Goal: Transaction & Acquisition: Purchase product/service

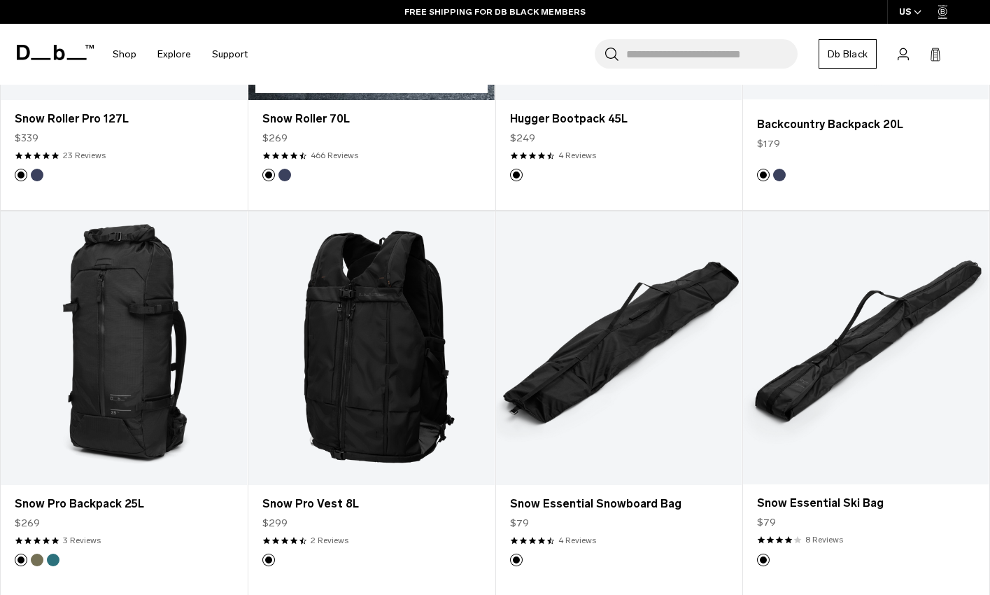
scroll to position [1189, 0]
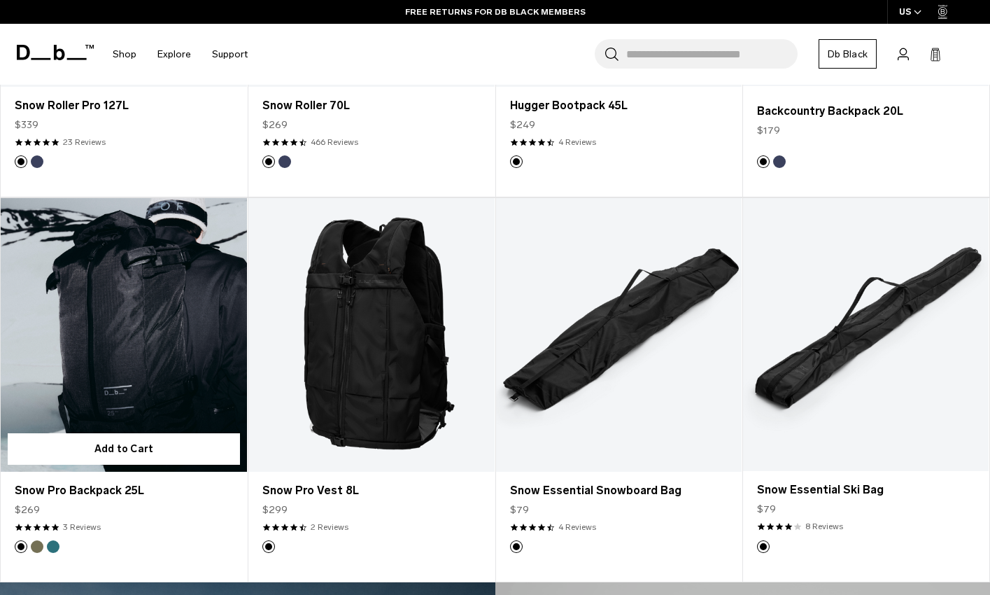
click at [125, 338] on link "Snow Pro Backpack 25L" at bounding box center [124, 335] width 246 height 274
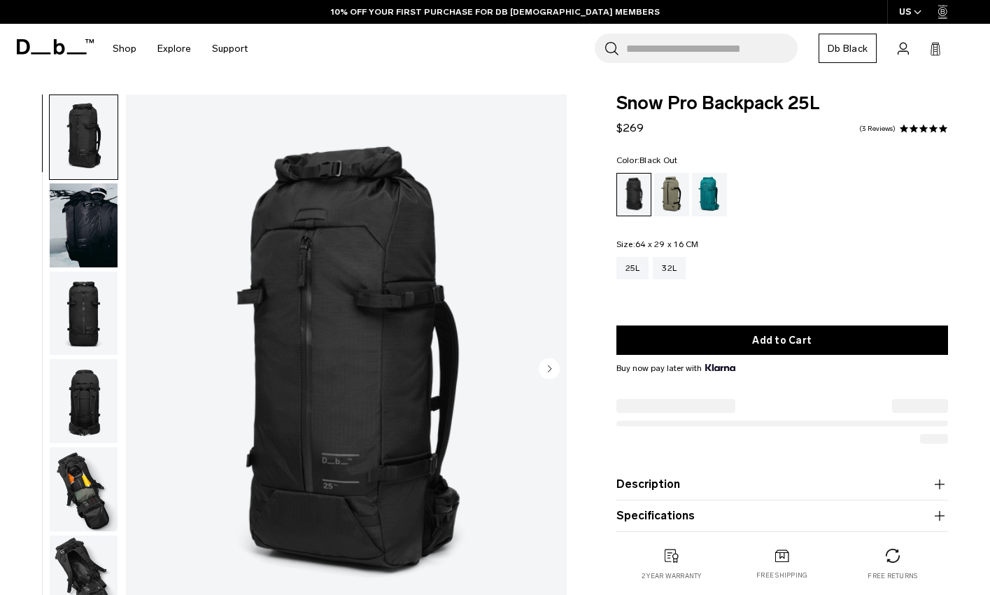
click at [551, 366] on circle "Next slide" at bounding box center [549, 367] width 21 height 21
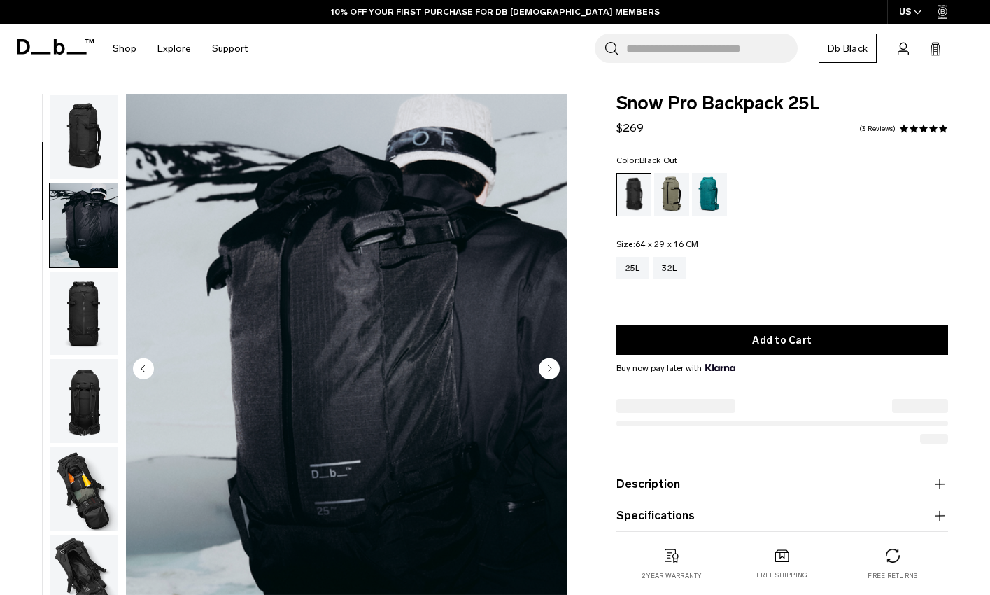
scroll to position [88, 0]
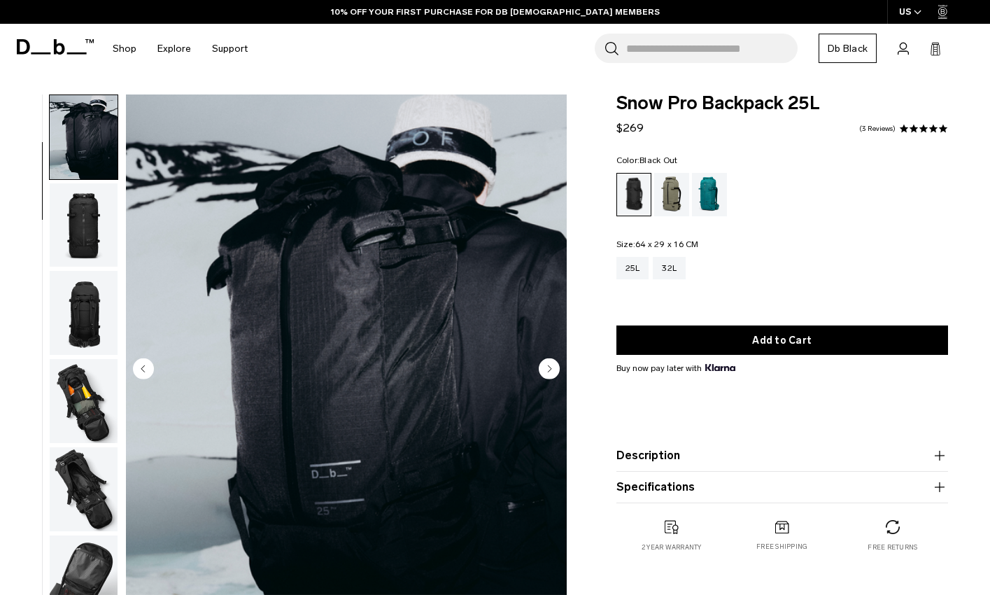
click at [140, 371] on icon "Previous slide" at bounding box center [143, 367] width 21 height 21
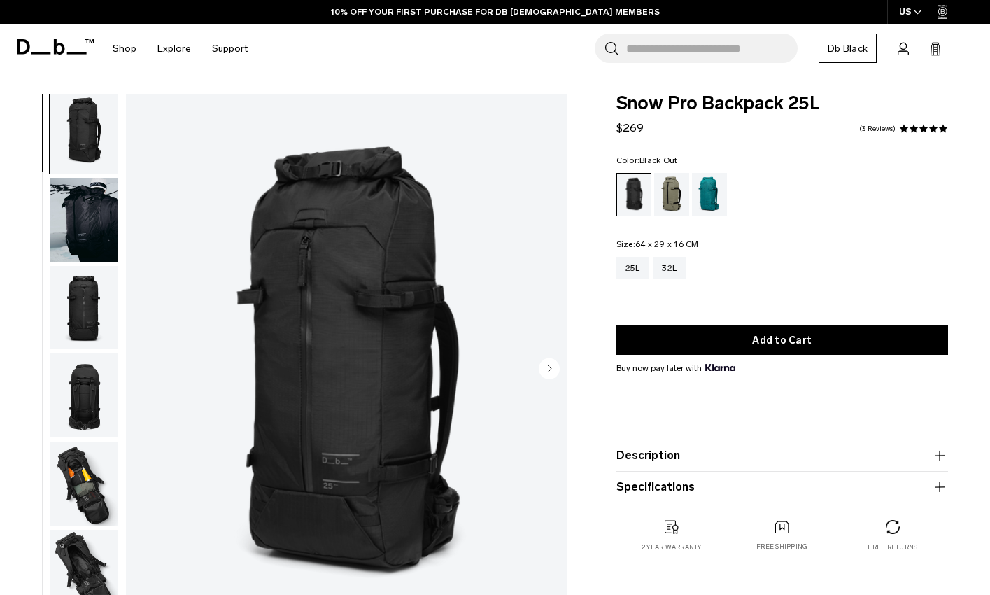
scroll to position [0, 0]
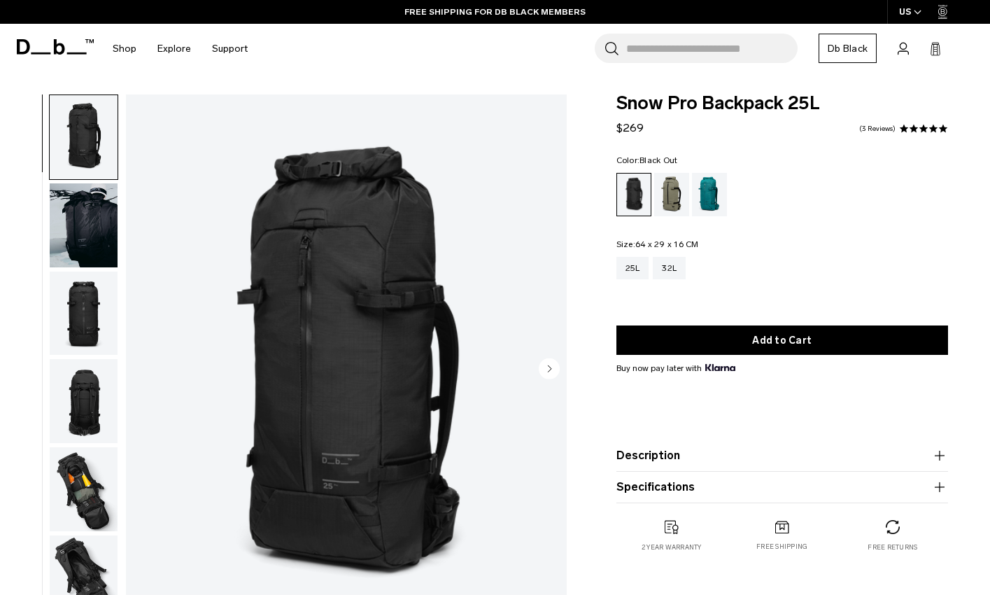
click at [558, 374] on circle "Next slide" at bounding box center [549, 367] width 21 height 21
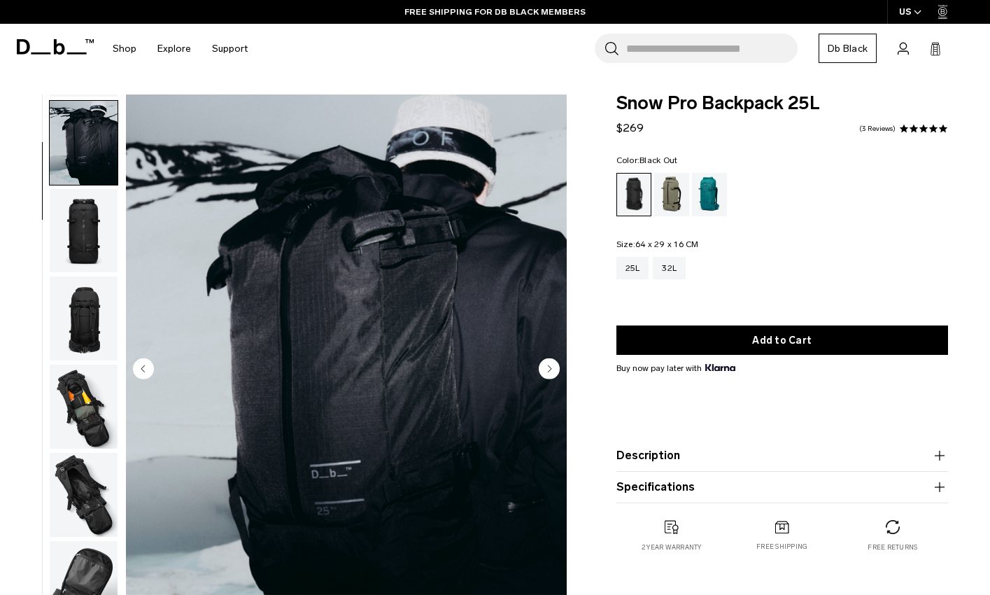
click at [558, 374] on circle "Next slide" at bounding box center [549, 367] width 21 height 21
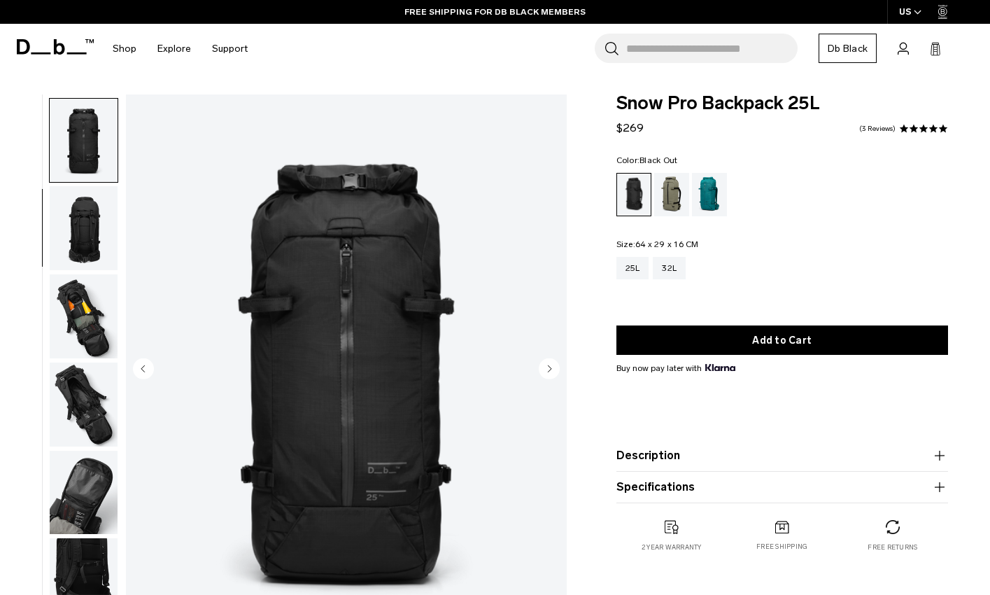
scroll to position [176, 0]
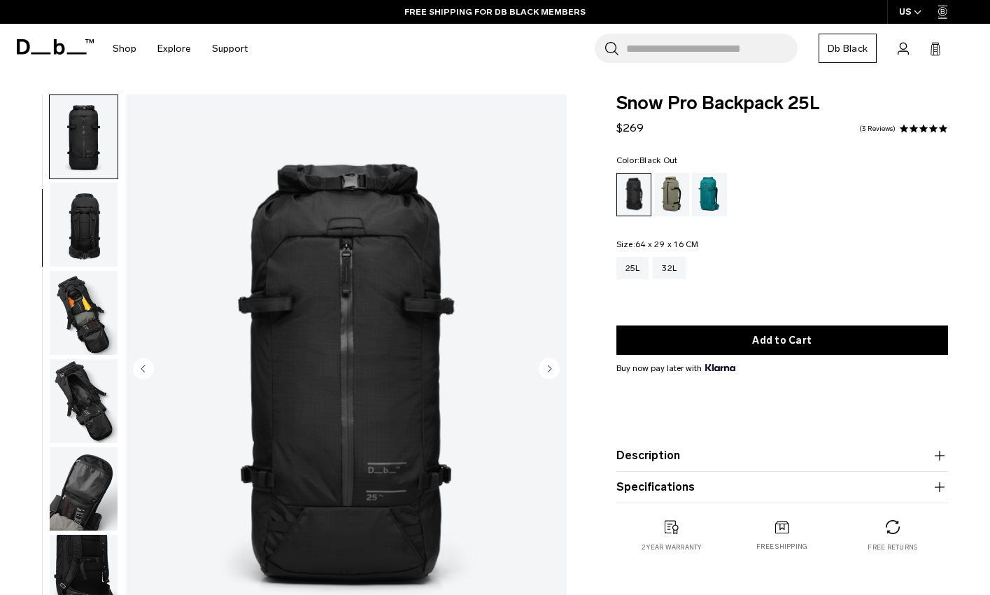
click at [558, 374] on circle "Next slide" at bounding box center [549, 367] width 21 height 21
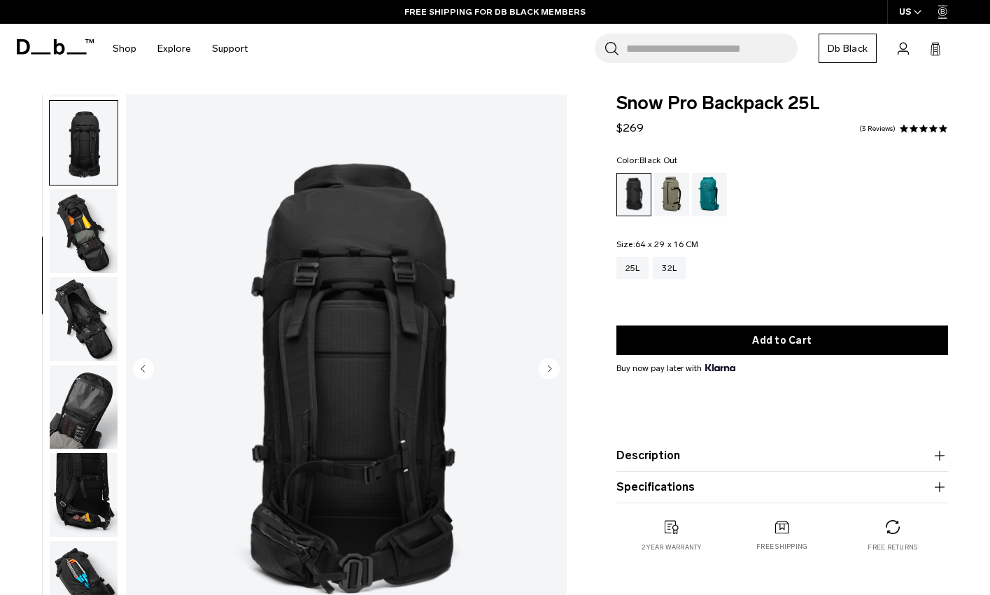
scroll to position [264, 0]
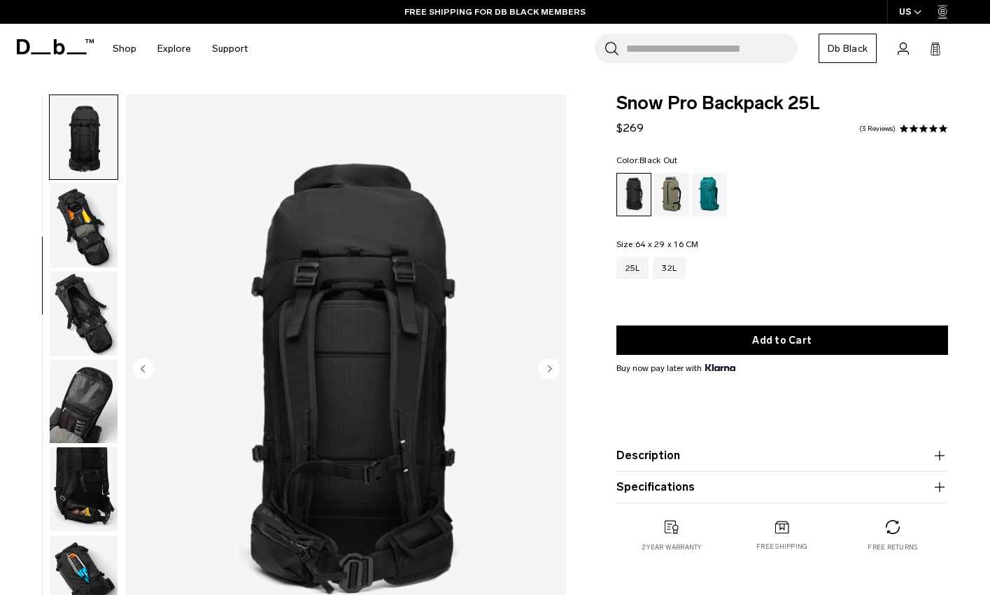
click at [558, 374] on circle "Next slide" at bounding box center [549, 367] width 21 height 21
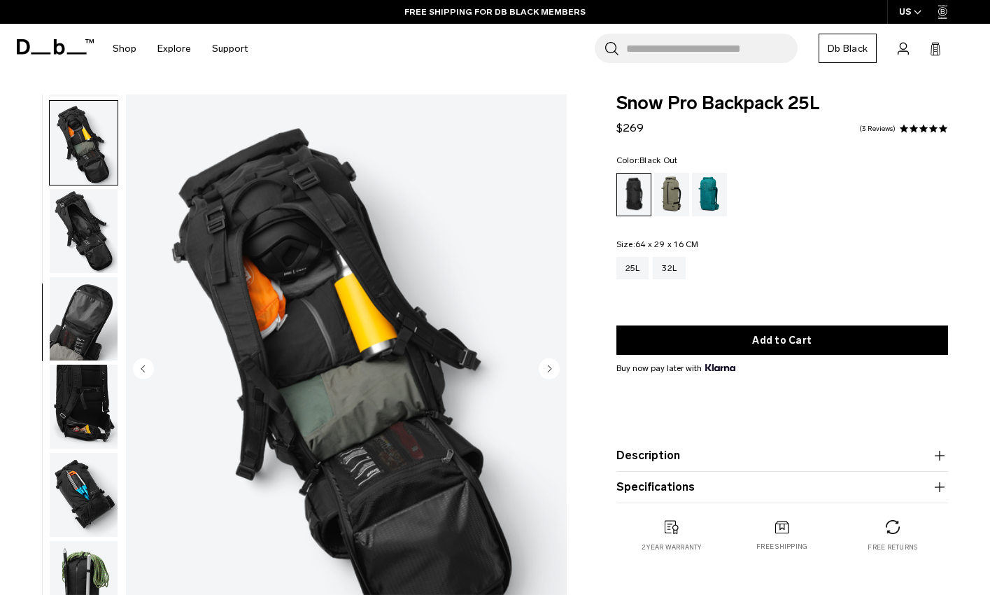
scroll to position [352, 0]
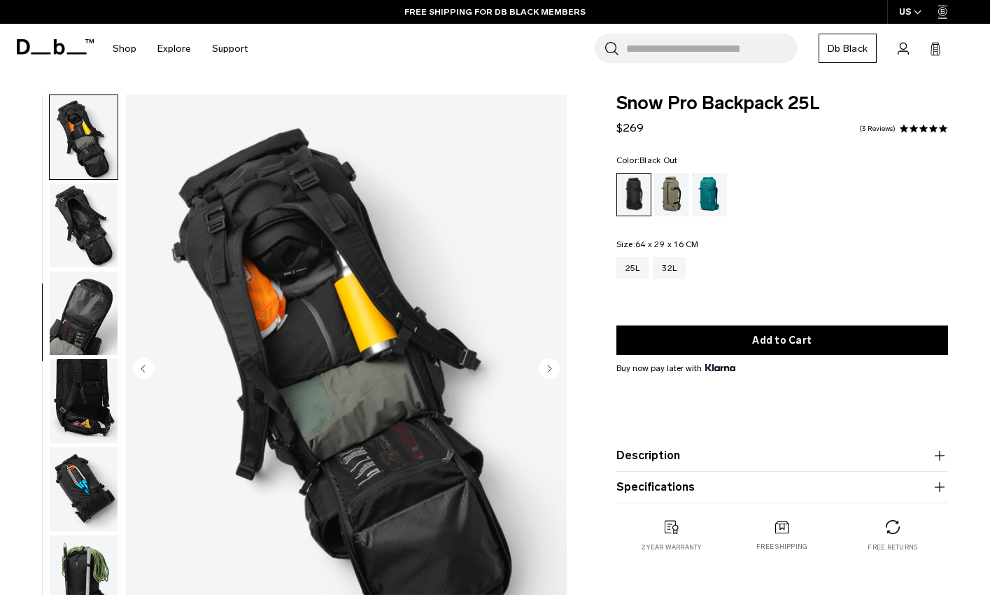
click at [558, 374] on circle "Next slide" at bounding box center [549, 367] width 21 height 21
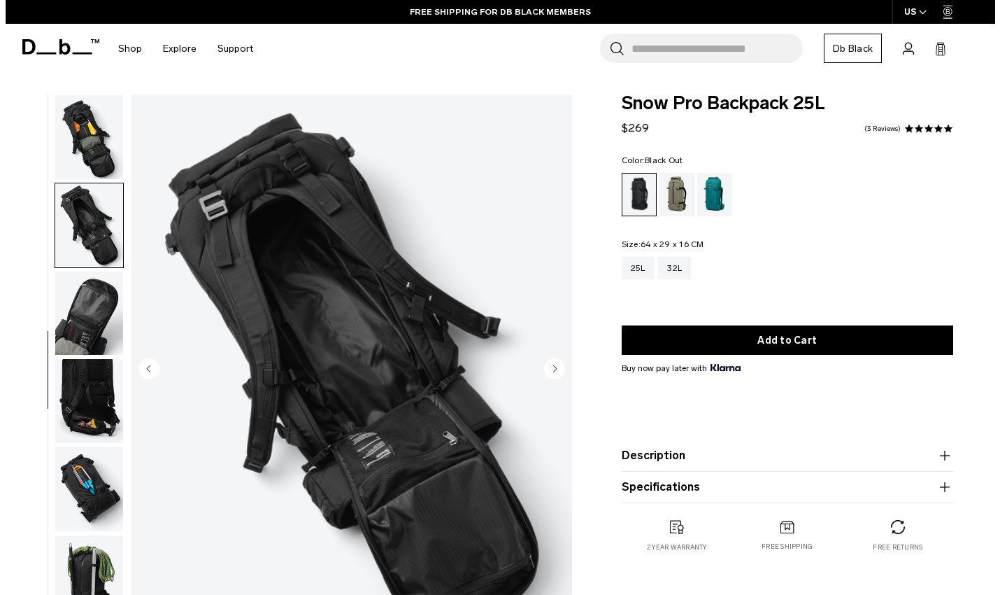
scroll to position [415, 0]
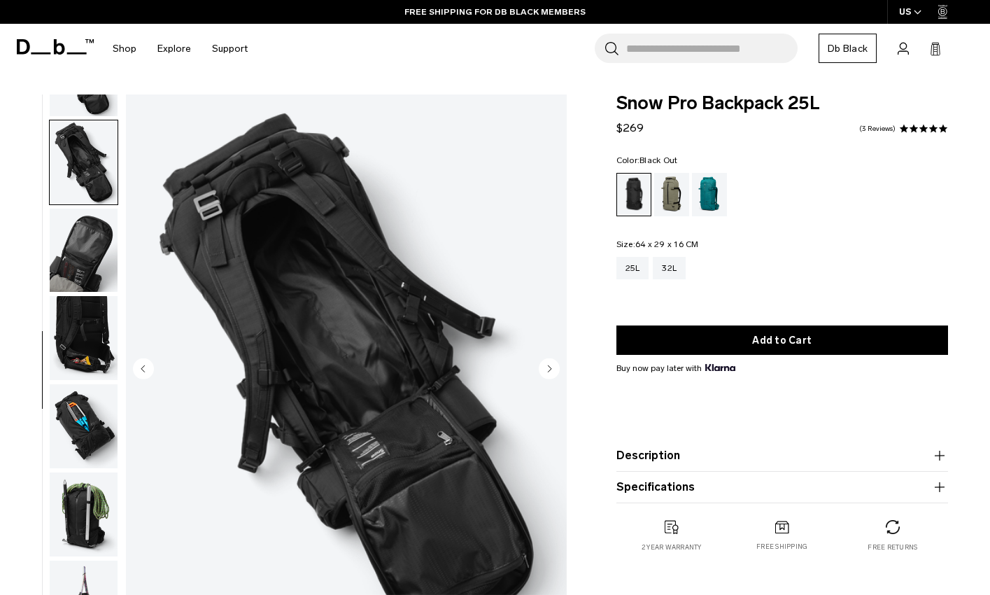
click at [558, 374] on circle "Next slide" at bounding box center [549, 367] width 21 height 21
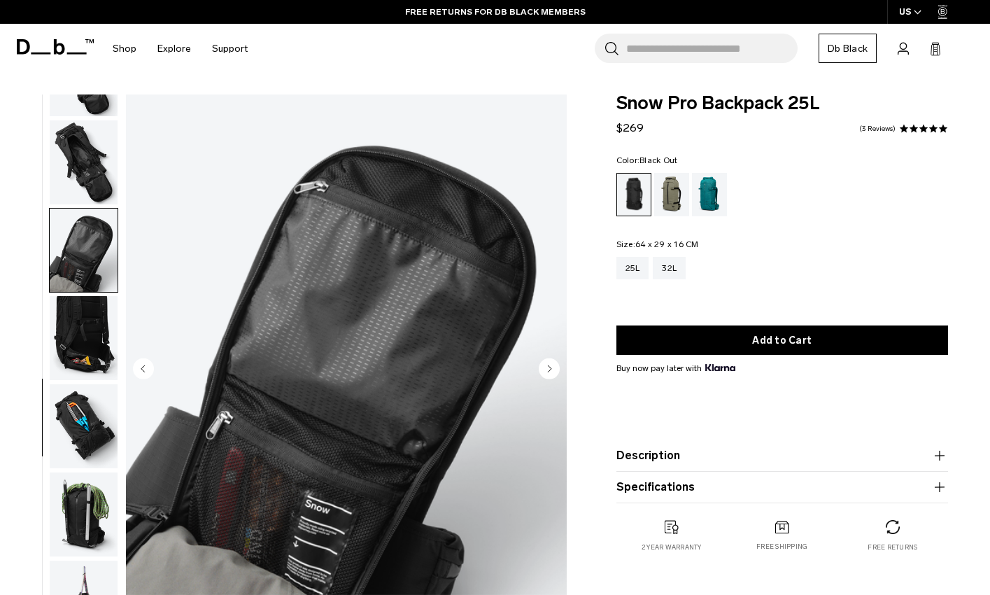
click at [558, 374] on circle "Next slide" at bounding box center [549, 367] width 21 height 21
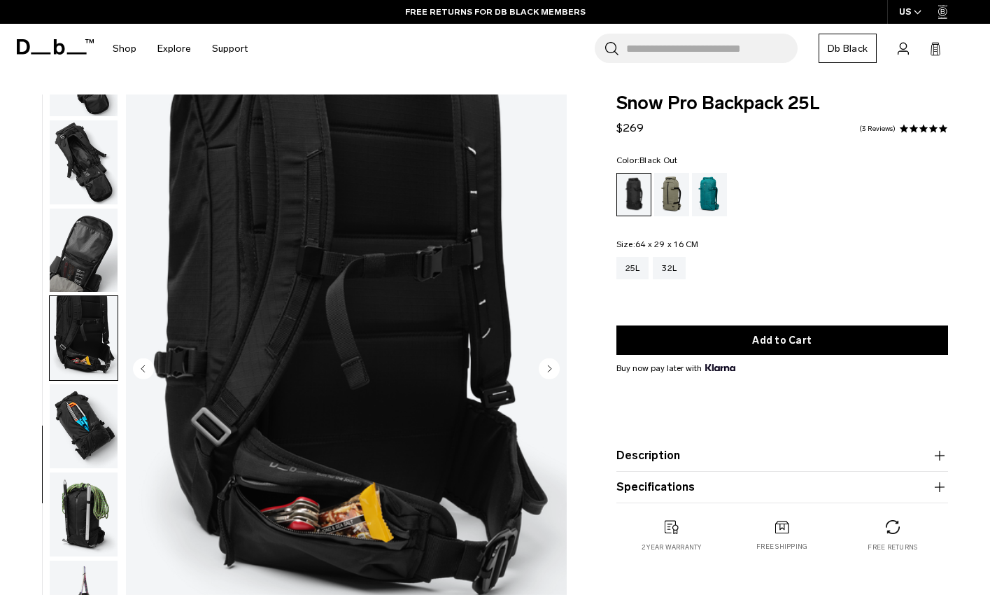
click at [558, 374] on circle "Next slide" at bounding box center [549, 367] width 21 height 21
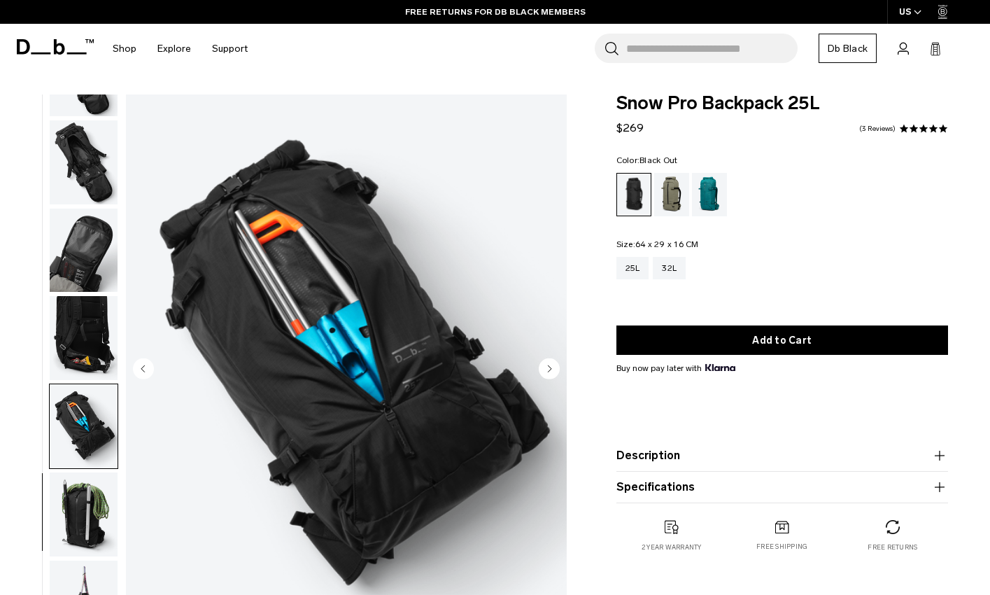
click at [558, 374] on circle "Next slide" at bounding box center [549, 367] width 21 height 21
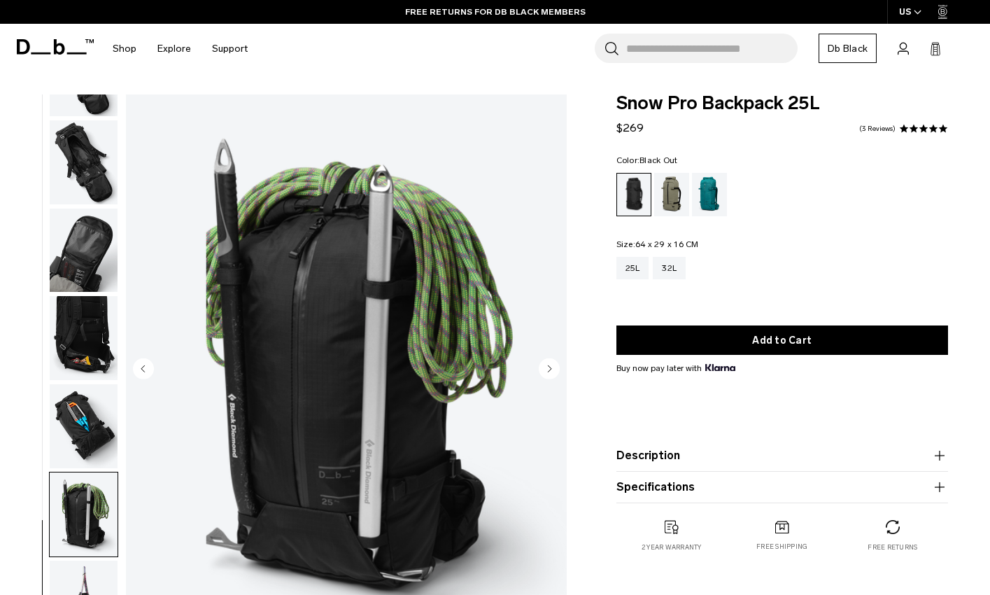
click at [558, 374] on circle "Next slide" at bounding box center [549, 367] width 21 height 21
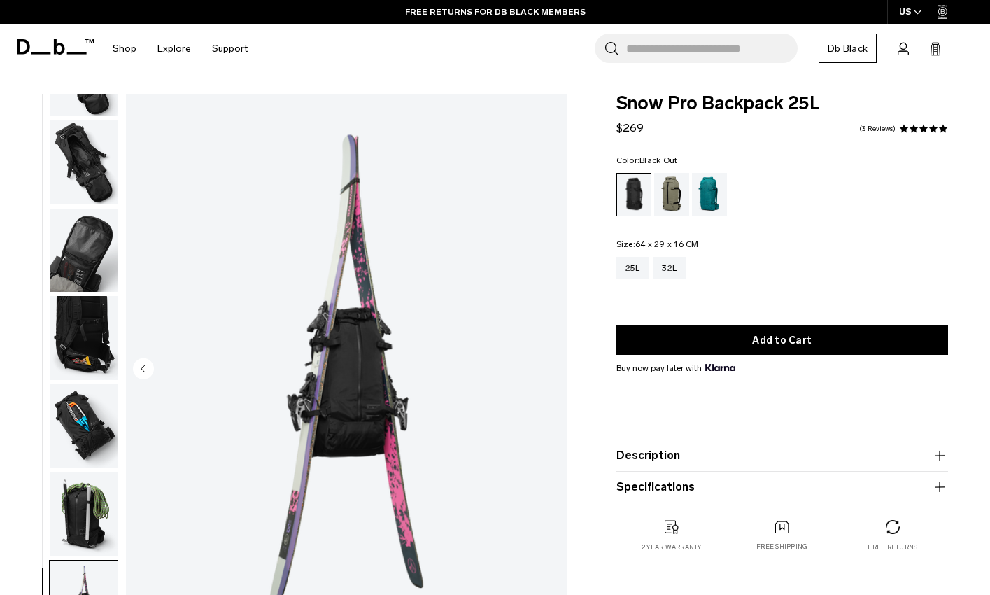
click at [558, 374] on img "11 / 11" at bounding box center [346, 369] width 441 height 551
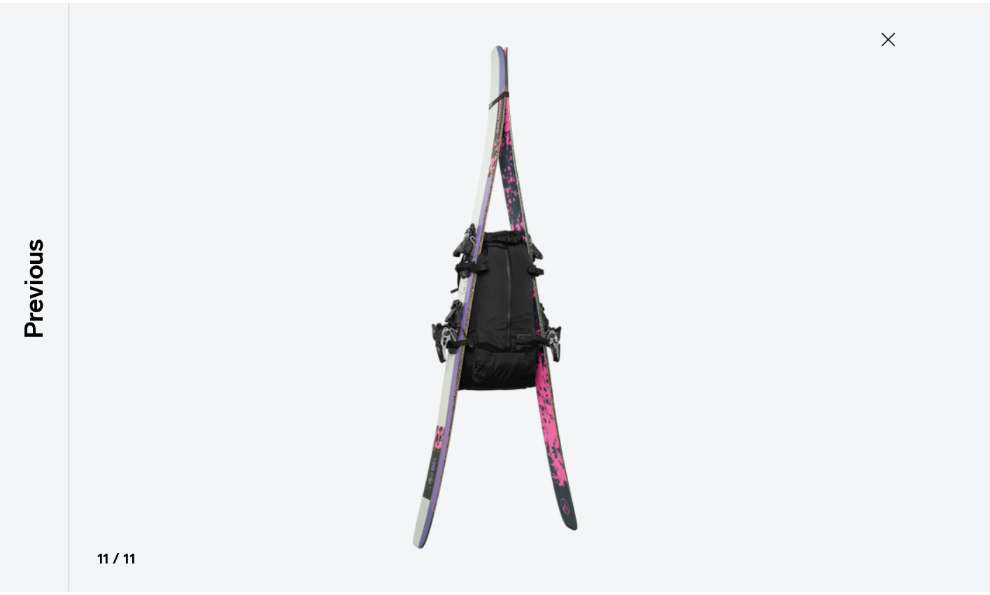
scroll to position [408, 0]
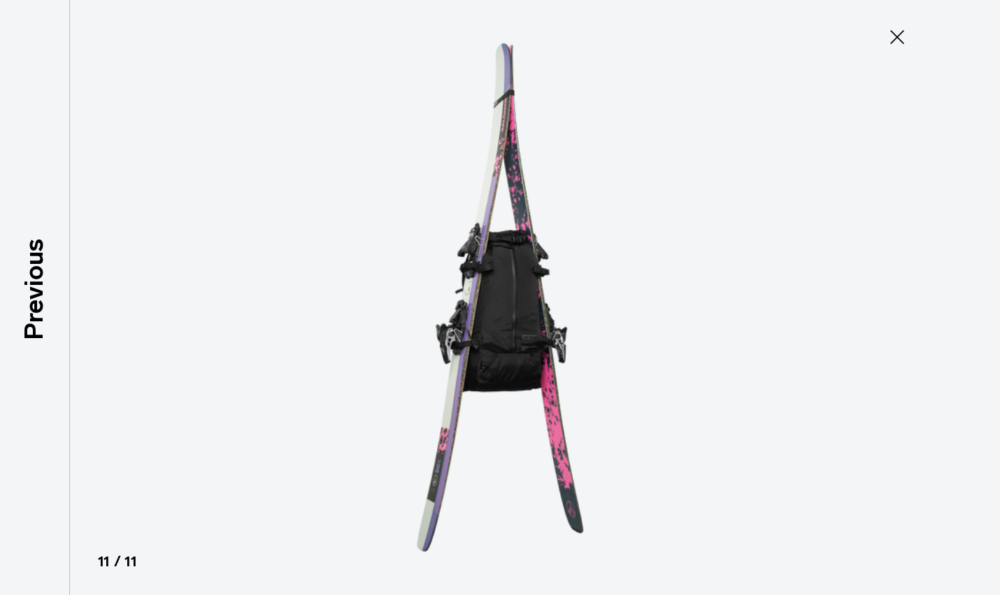
click at [891, 32] on icon at bounding box center [897, 37] width 22 height 22
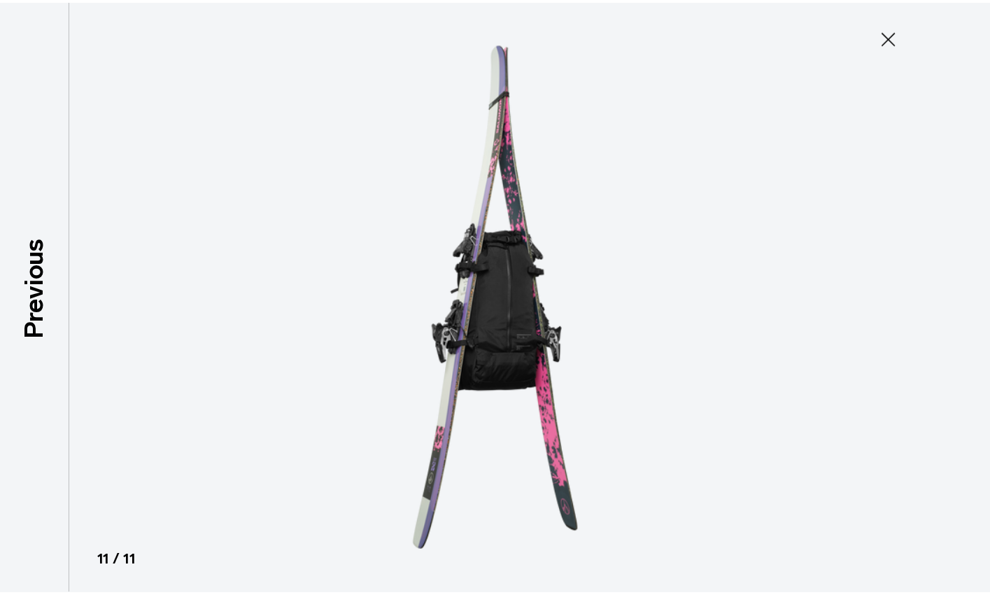
scroll to position [415, 0]
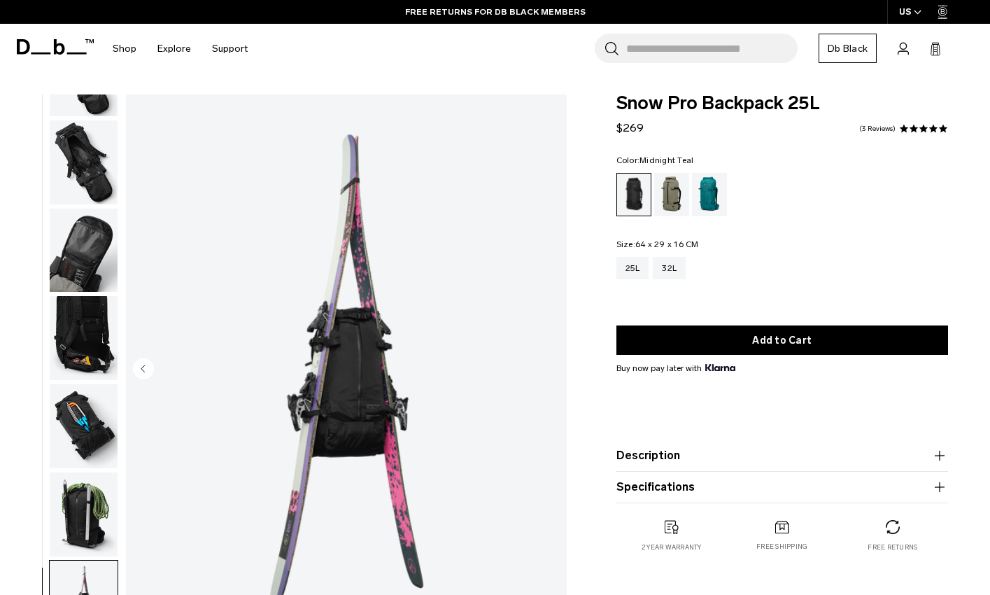
click at [714, 199] on div "Midnight Teal" at bounding box center [710, 194] width 36 height 43
